Goal: Transaction & Acquisition: Purchase product/service

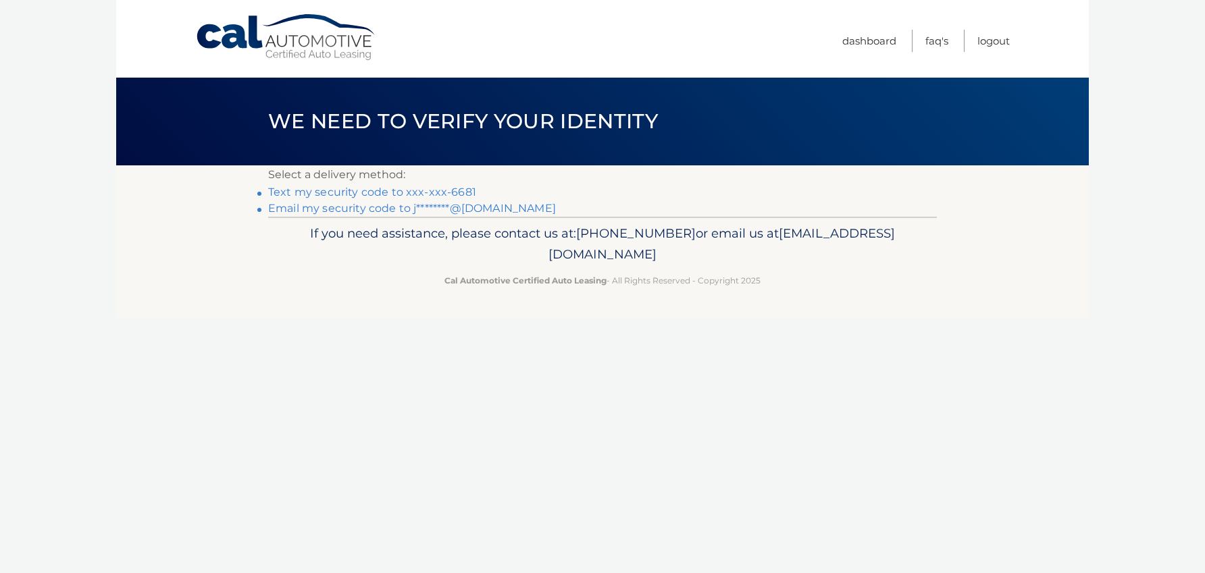
click at [462, 190] on link "Text my security code to xxx-xxx-6681" at bounding box center [372, 192] width 208 height 13
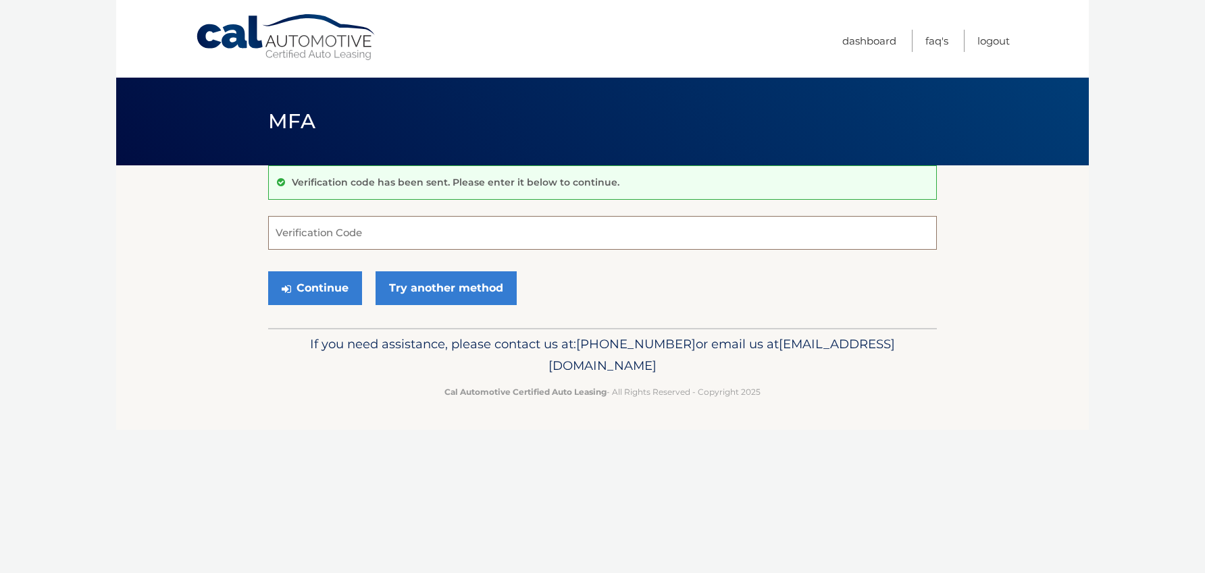
click at [478, 234] on input "Verification Code" at bounding box center [602, 233] width 669 height 34
type input "145979"
click at [319, 281] on button "Continue" at bounding box center [315, 289] width 94 height 34
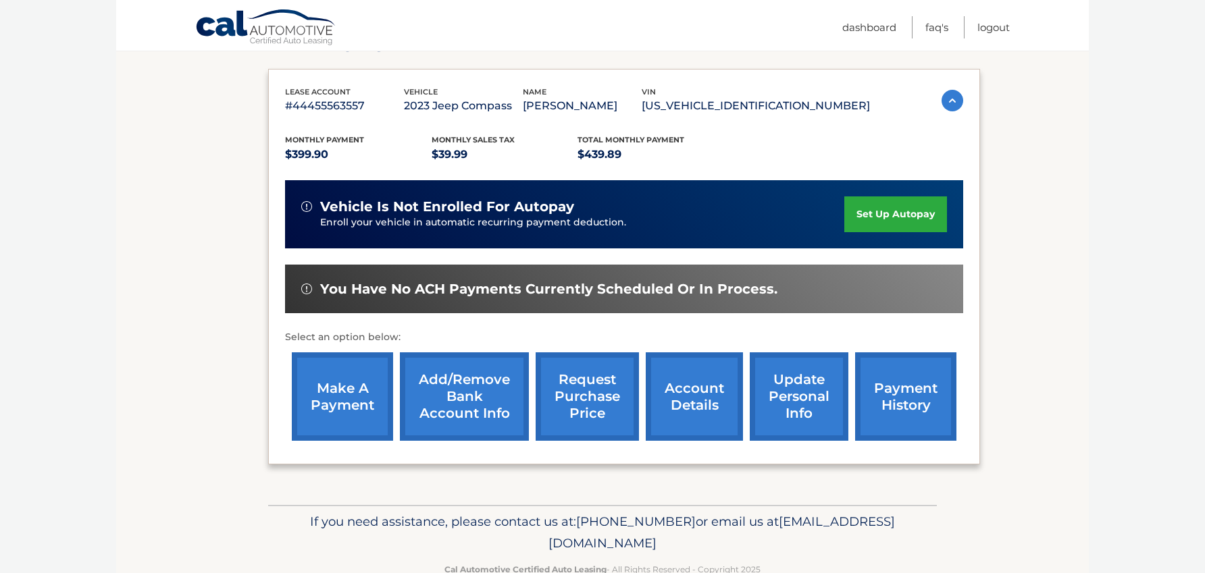
scroll to position [245, 0]
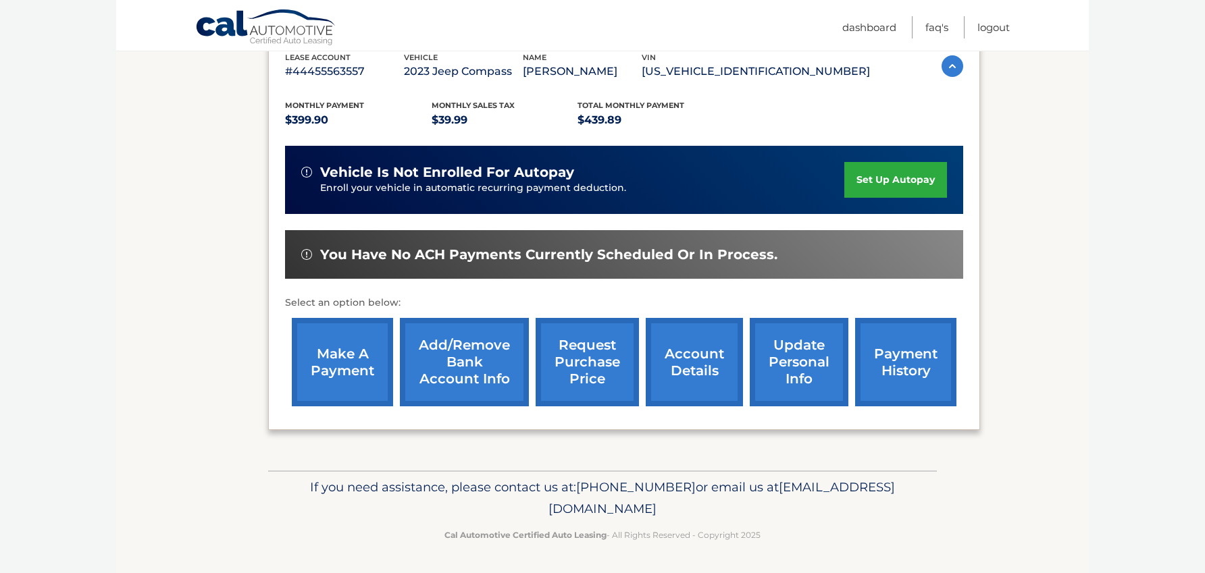
click at [313, 364] on link "make a payment" at bounding box center [342, 362] width 101 height 88
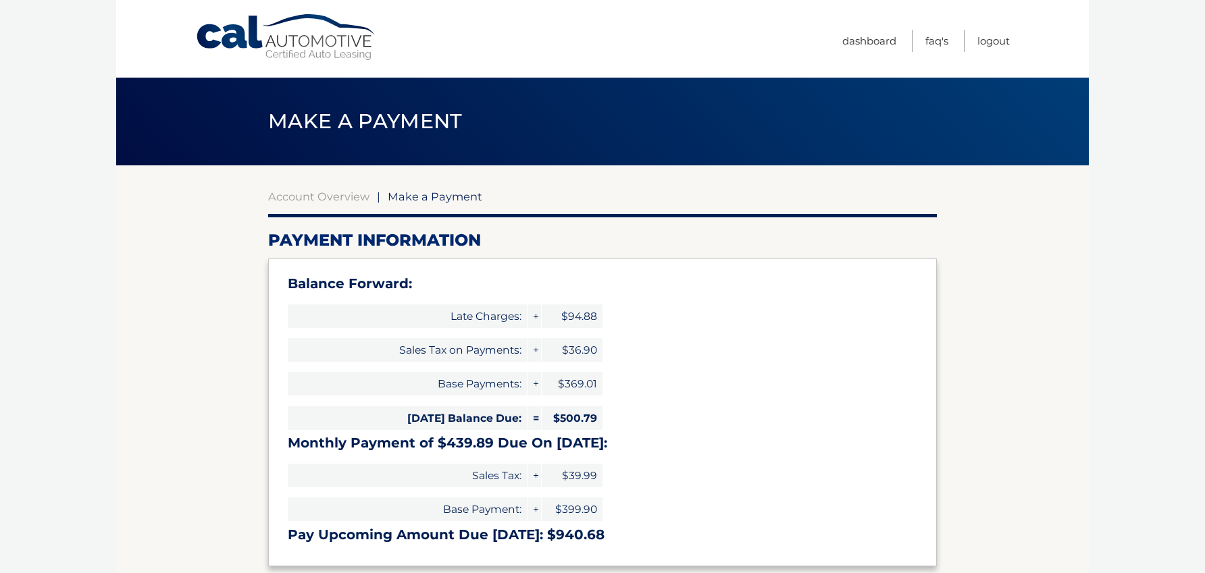
select select "ZjA4NTRmYTctNGZlNy00NzllLWI5OGEtZDE3MDI1NzliNTRh"
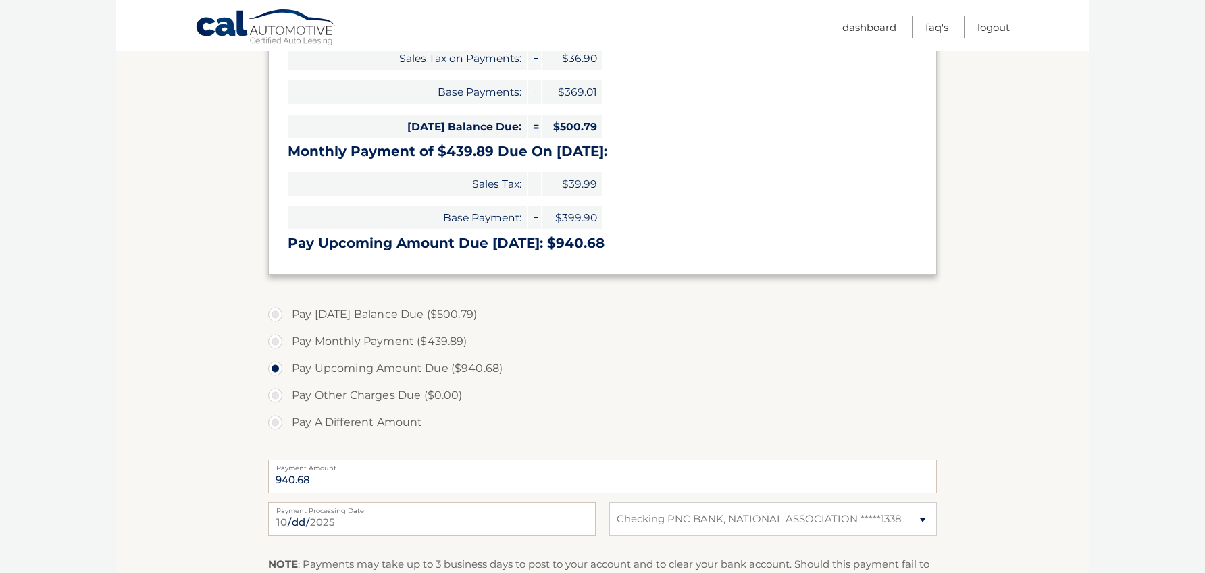
scroll to position [311, 0]
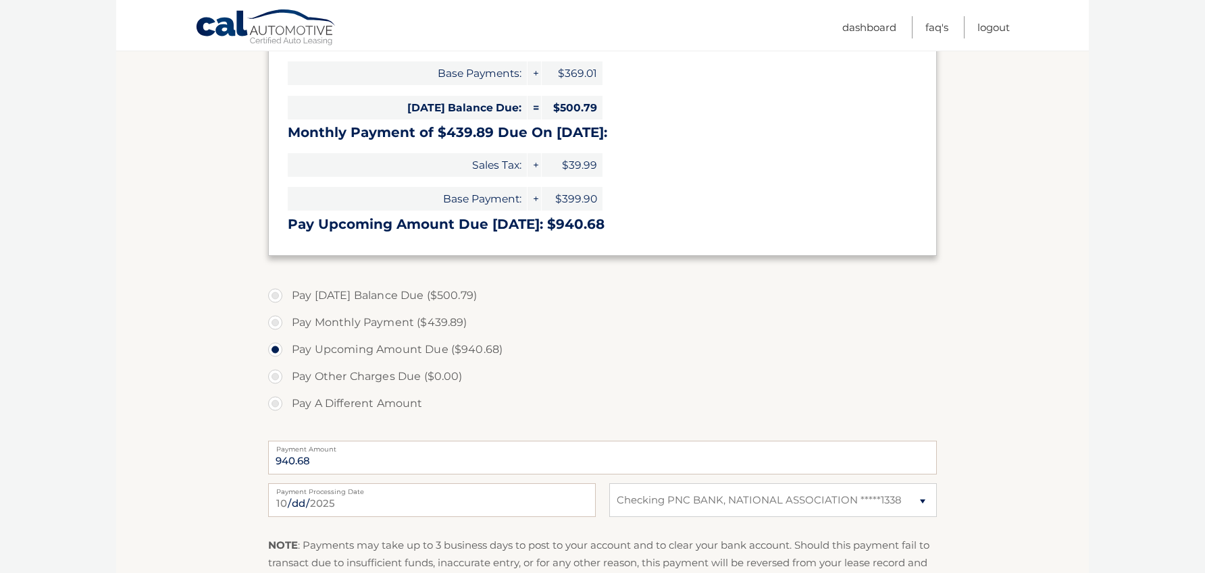
click at [322, 322] on label "Pay Monthly Payment ($439.89)" at bounding box center [602, 322] width 669 height 27
click at [287, 322] on input "Pay Monthly Payment ($439.89)" at bounding box center [281, 320] width 14 height 22
radio input "true"
type input "439.89"
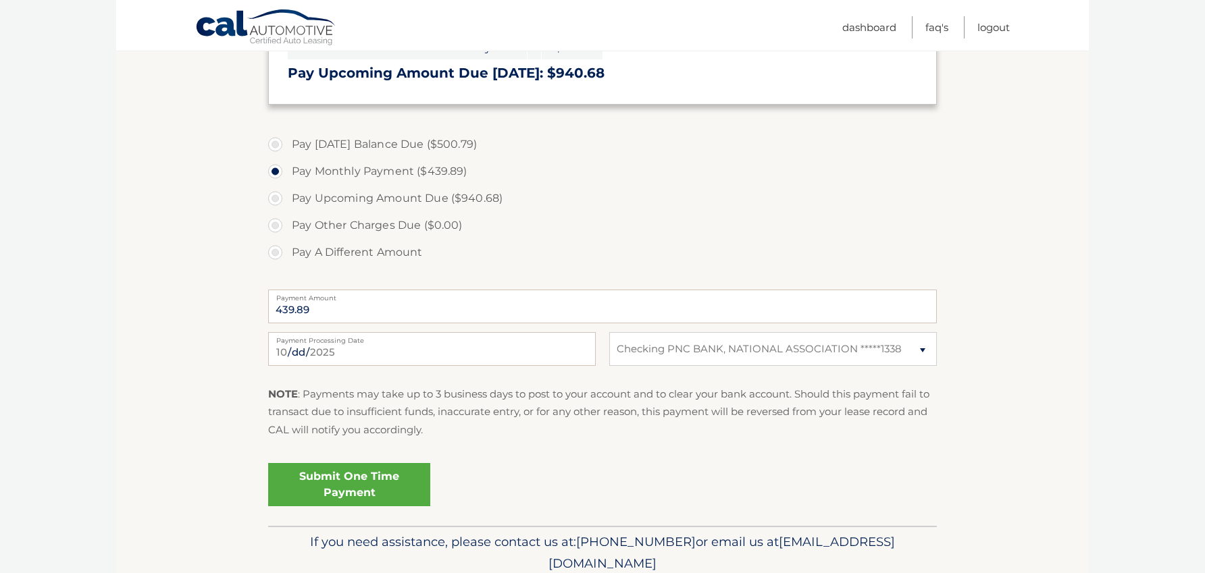
scroll to position [488, 0]
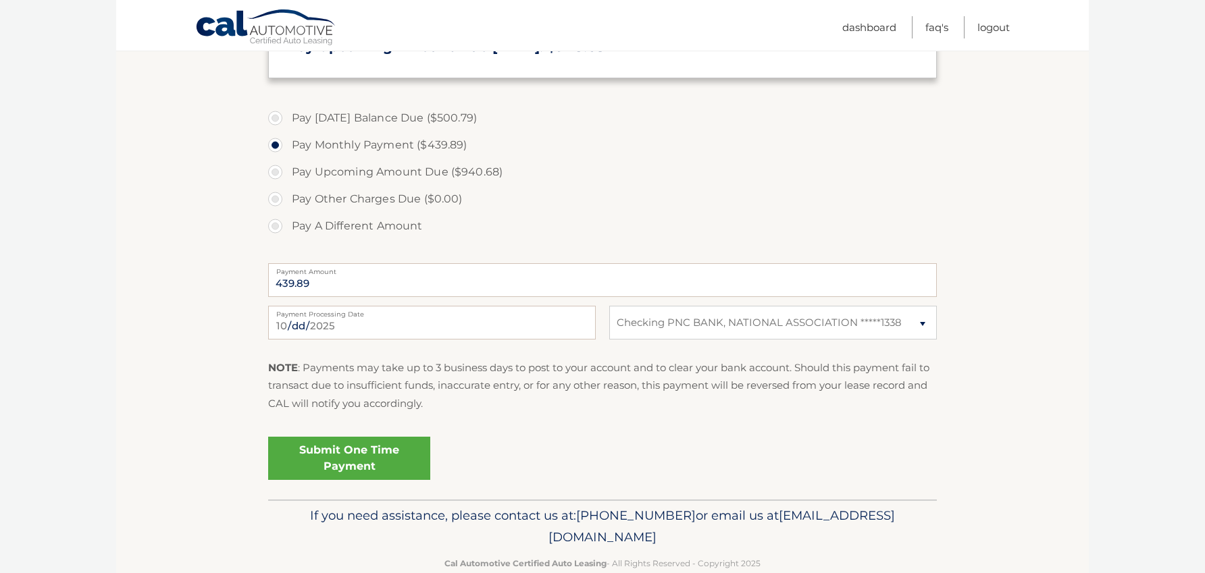
click at [365, 471] on link "Submit One Time Payment" at bounding box center [349, 458] width 162 height 43
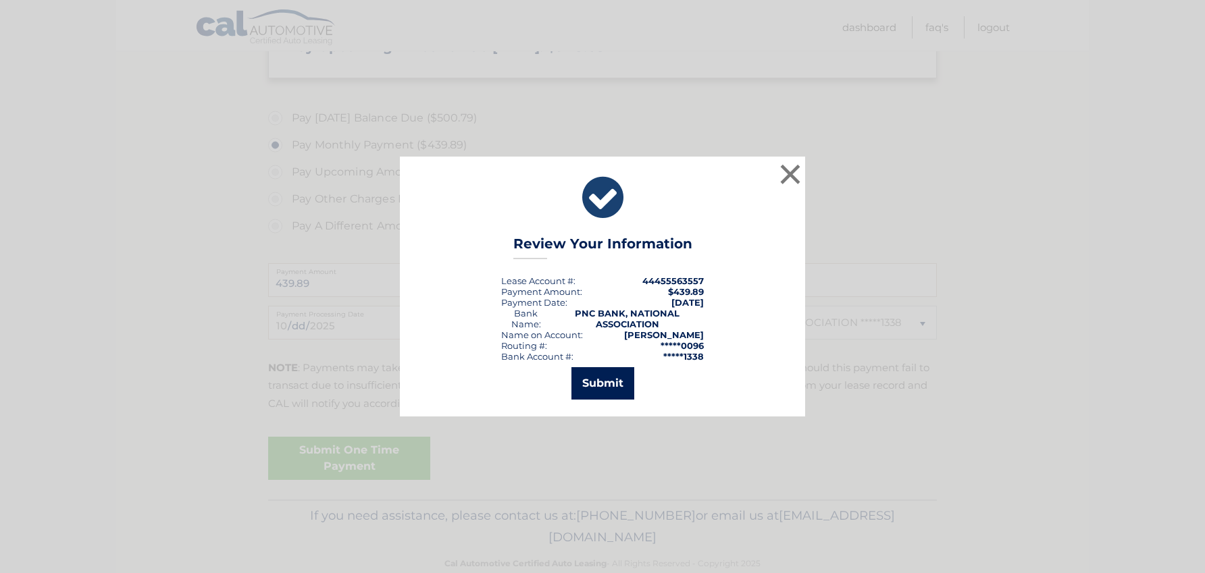
click at [585, 382] on button "Submit" at bounding box center [602, 383] width 63 height 32
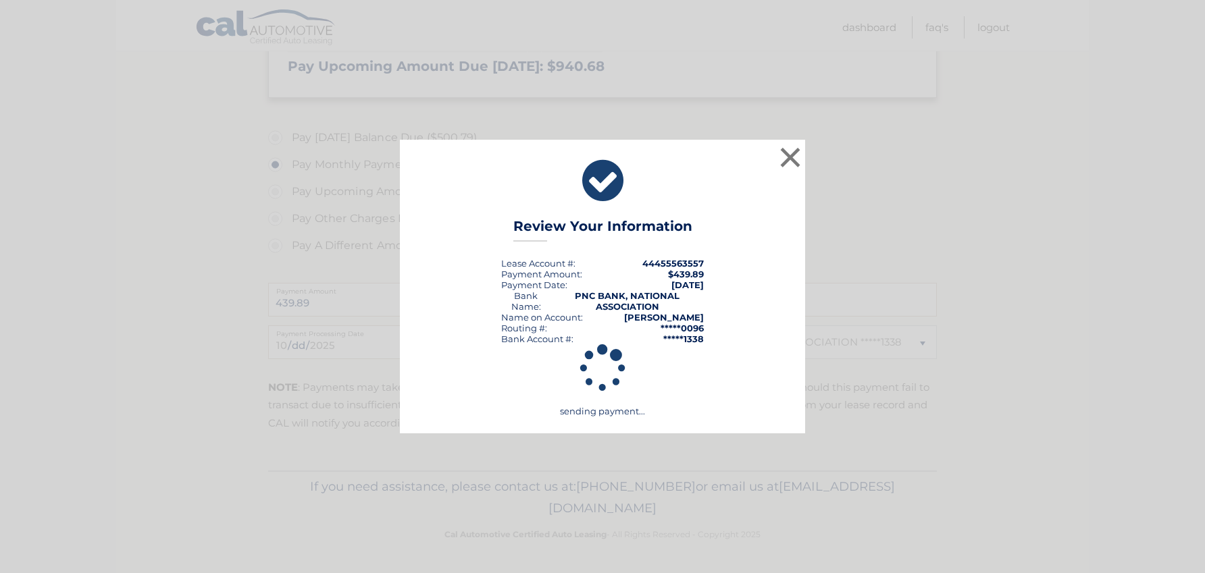
scroll to position [469, 0]
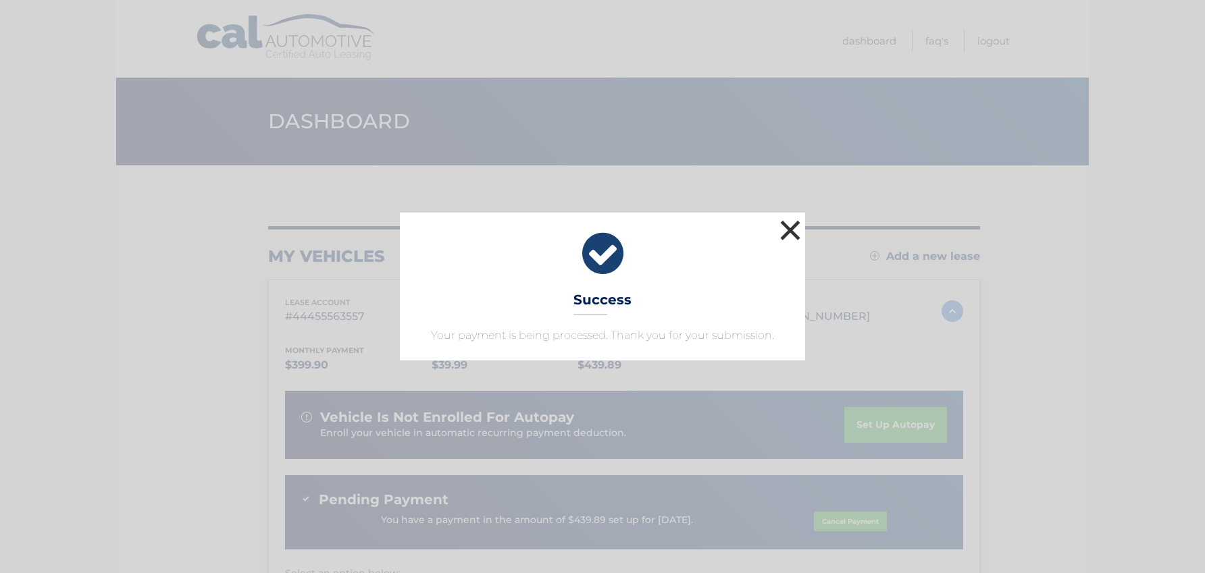
click at [793, 235] on button "×" at bounding box center [790, 230] width 27 height 27
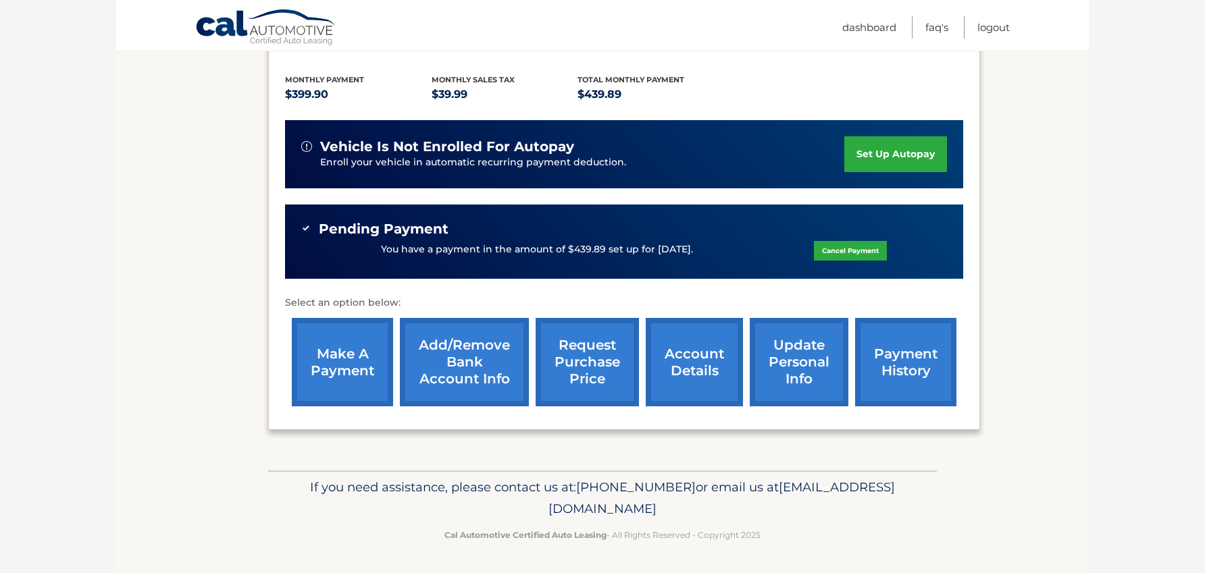
scroll to position [270, 0]
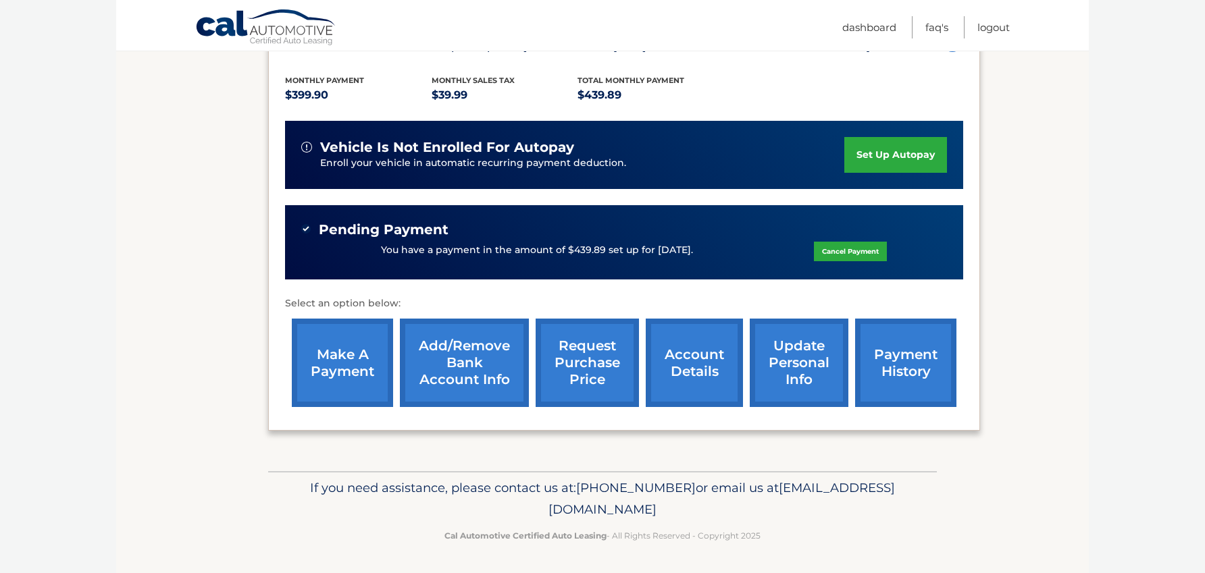
click at [700, 364] on link "account details" at bounding box center [694, 363] width 97 height 88
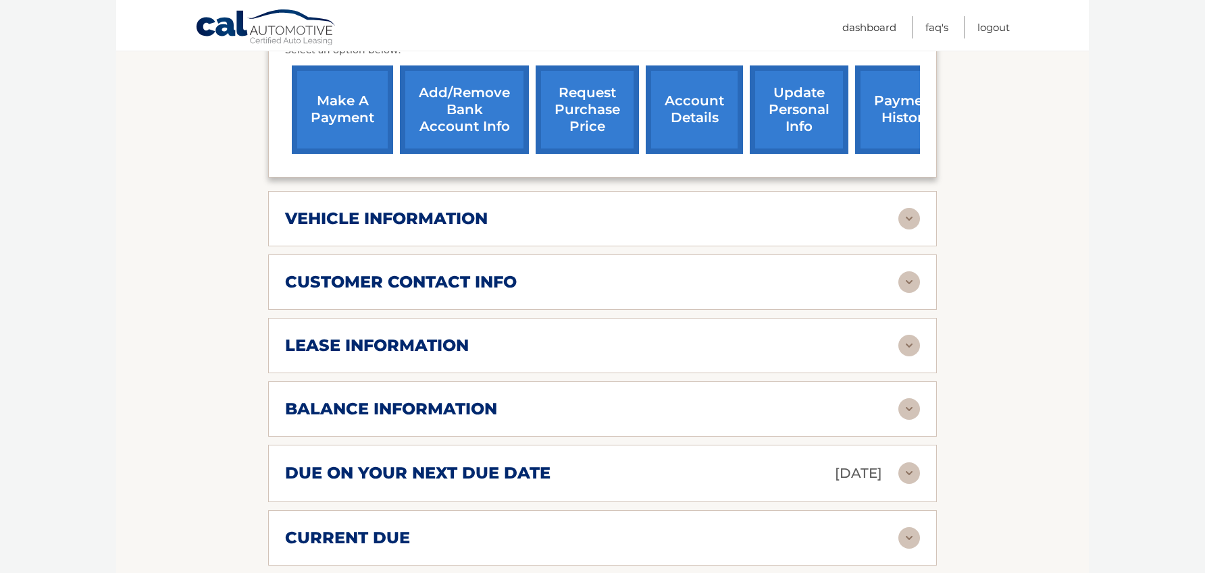
scroll to position [659, 0]
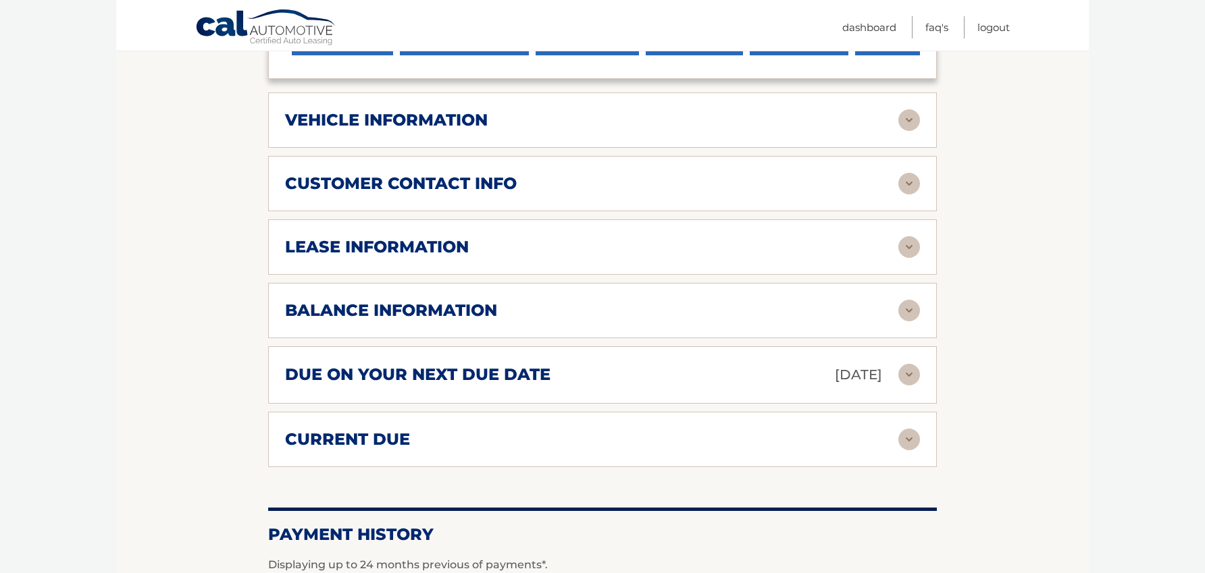
click at [900, 300] on img at bounding box center [909, 311] width 22 height 22
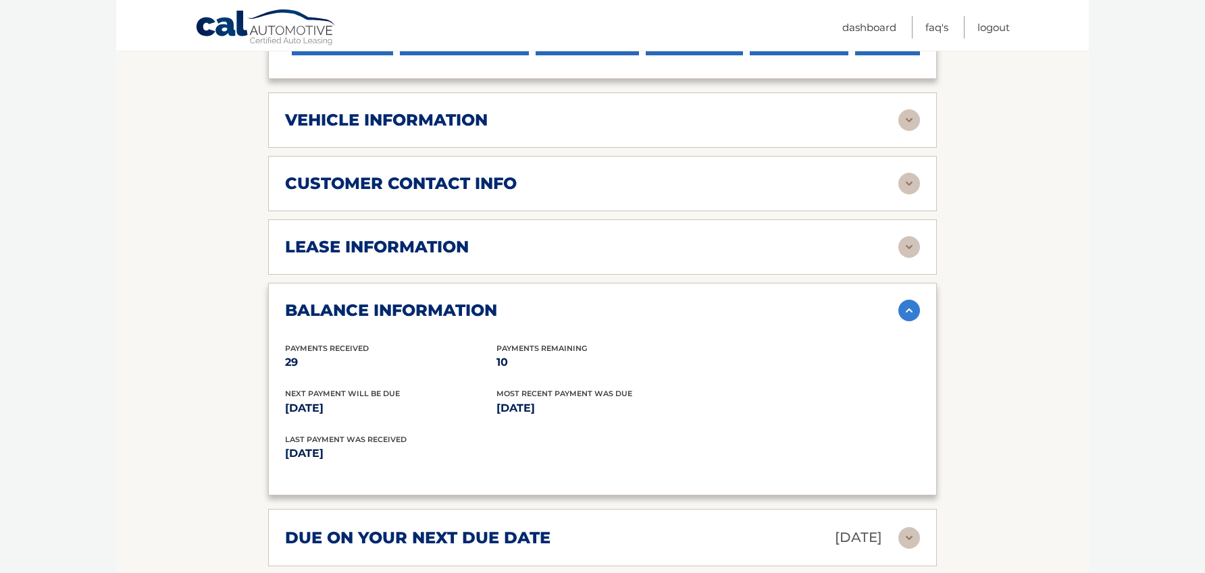
click at [900, 300] on img at bounding box center [909, 311] width 22 height 22
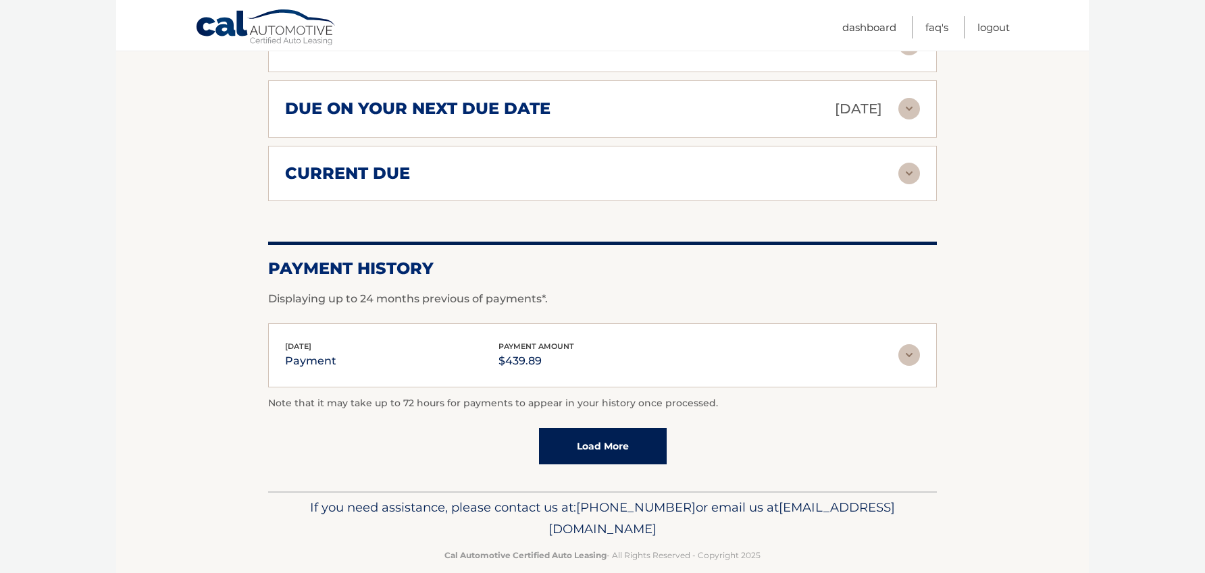
scroll to position [925, 0]
